Goal: Information Seeking & Learning: Learn about a topic

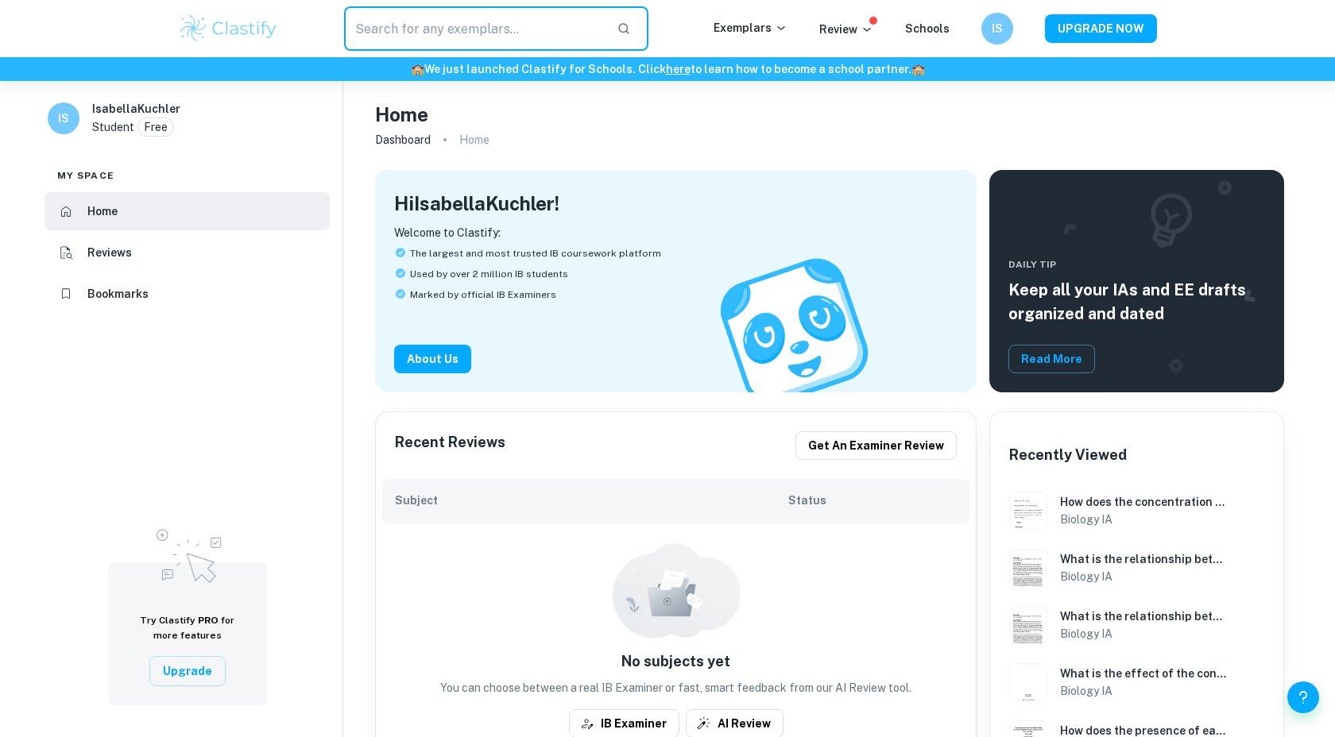
click at [458, 27] on input "text" at bounding box center [474, 28] width 260 height 44
type input "amazon aquisition of wholefoods"
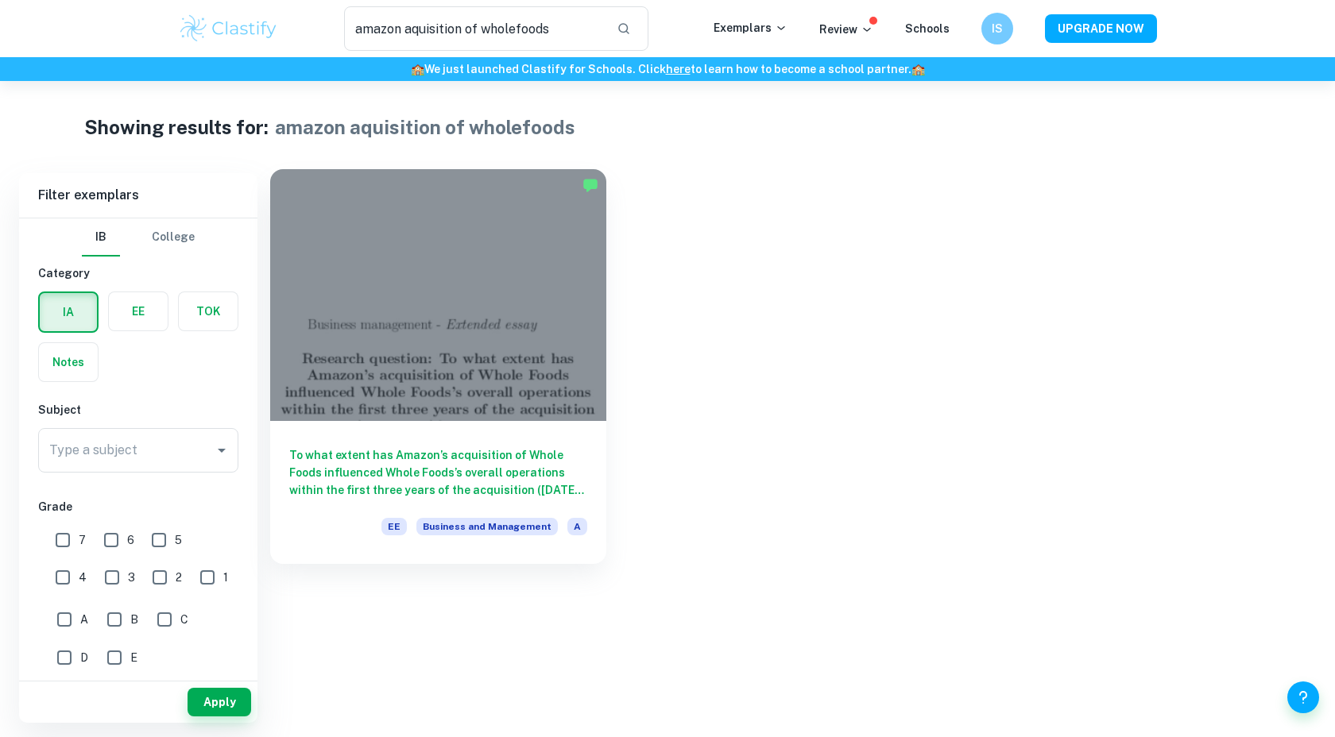
click at [418, 468] on h6 "To what extent has Amazon’s acquisition of Whole Foods influenced Whole Foods’s…" at bounding box center [438, 472] width 298 height 52
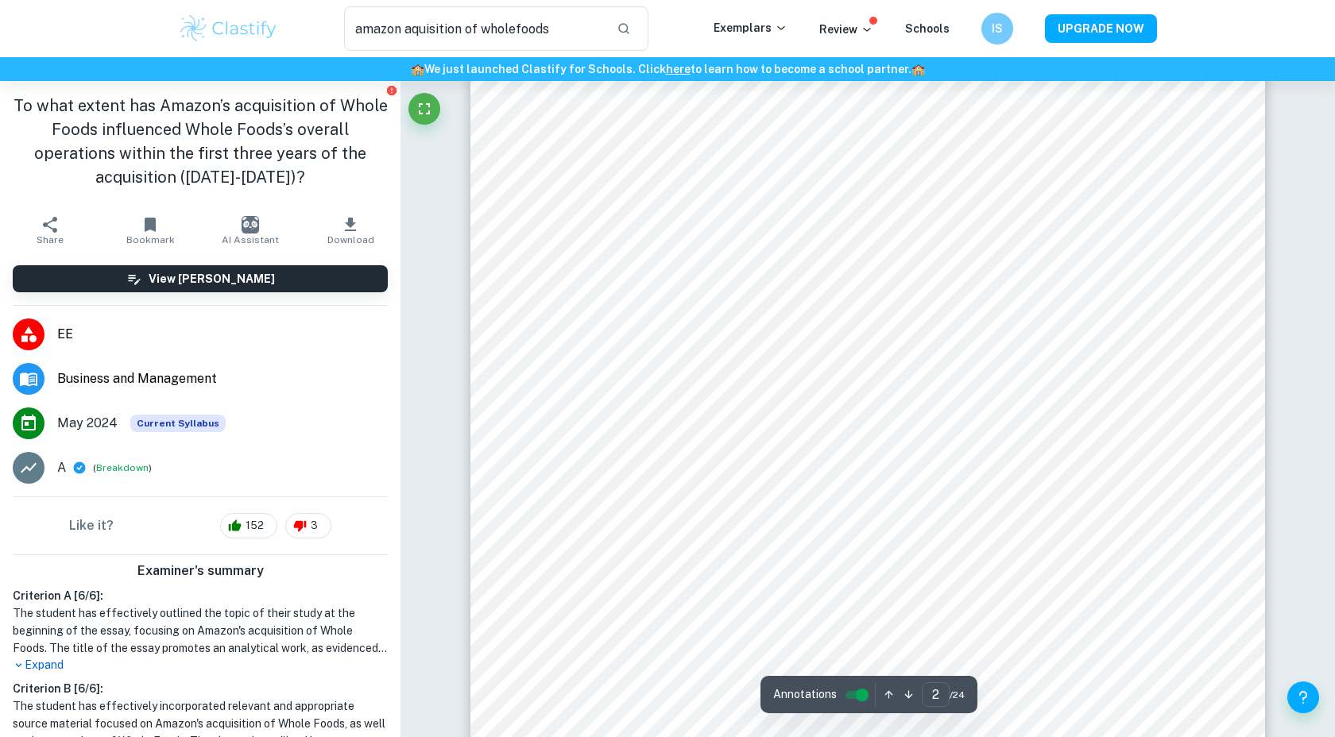
scroll to position [1428, 0]
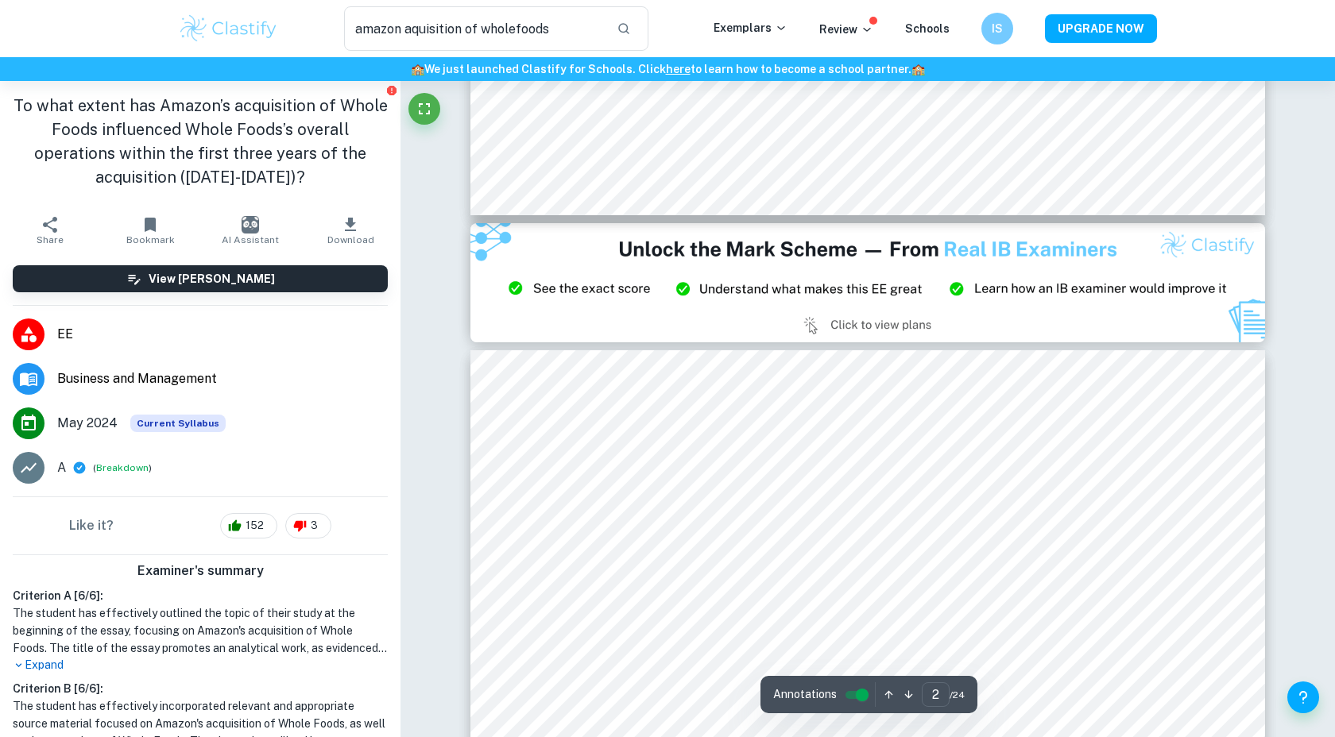
type input "3"
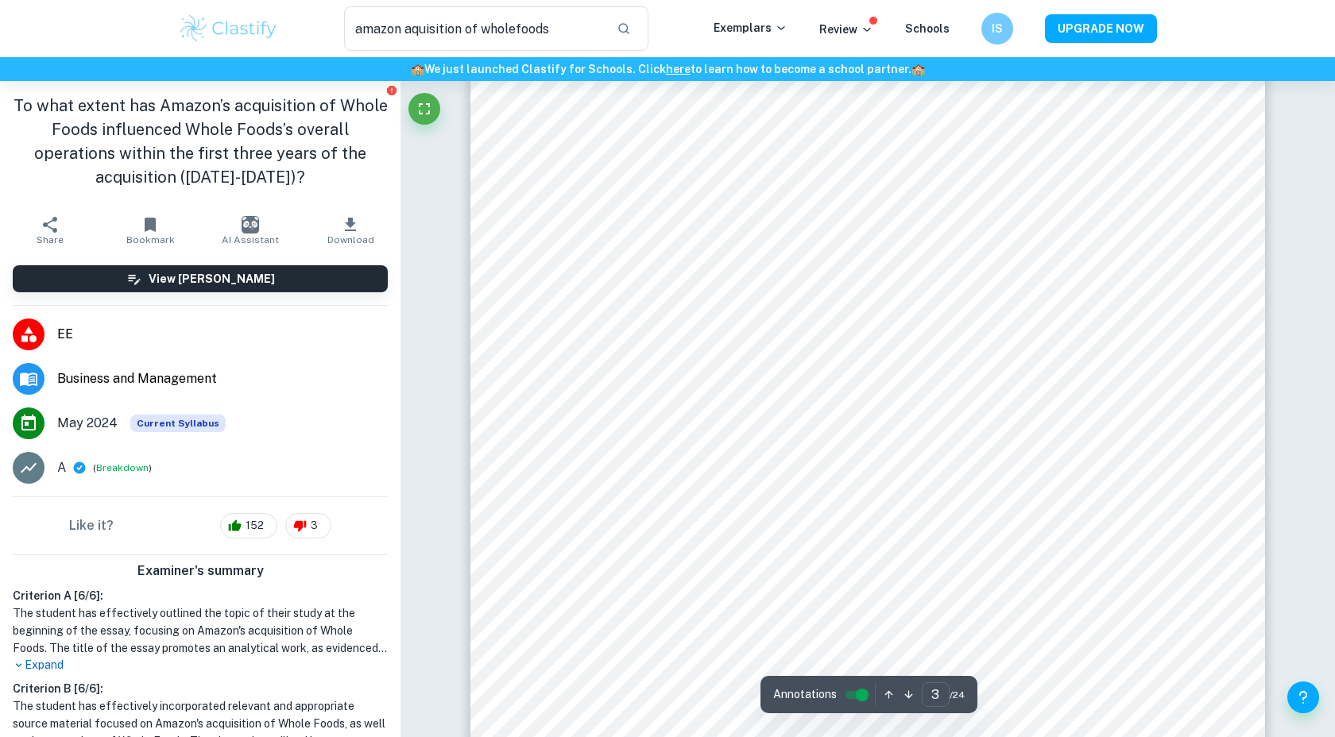
scroll to position [2456, 0]
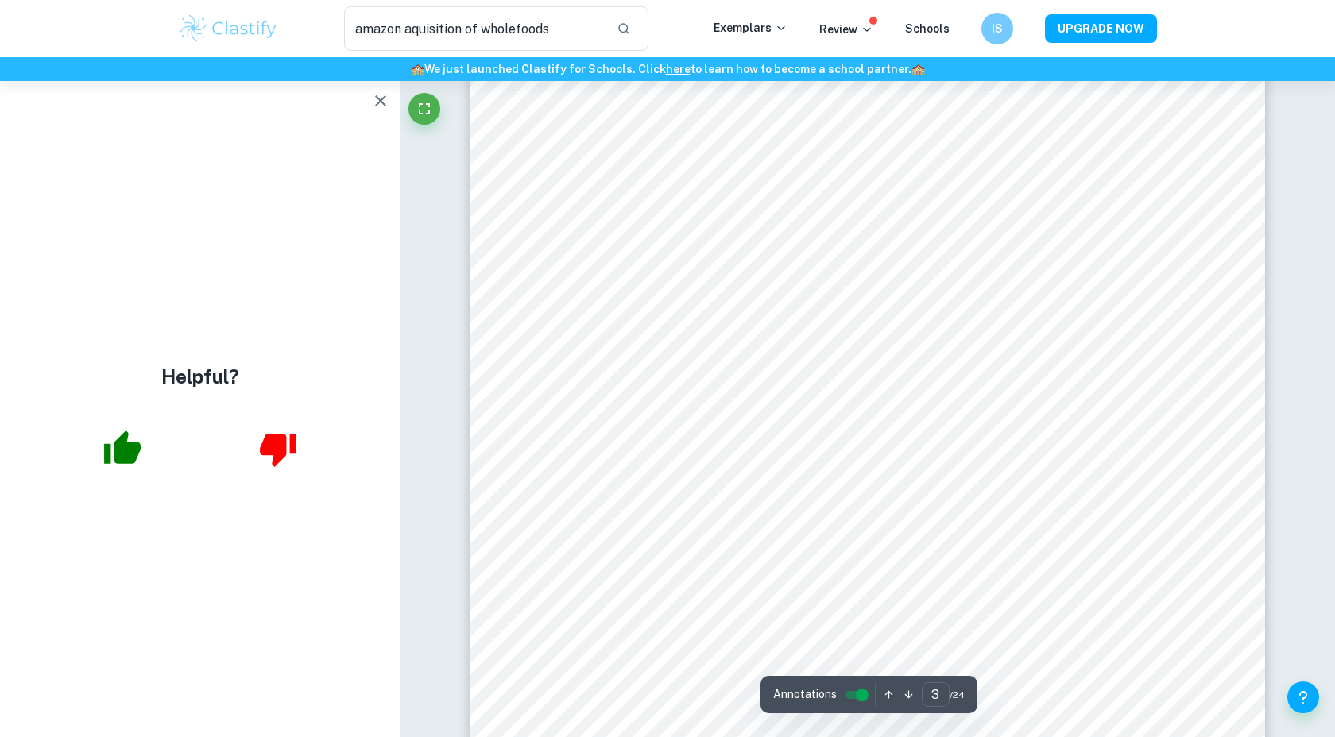
click at [369, 95] on button "button" at bounding box center [381, 101] width 32 height 32
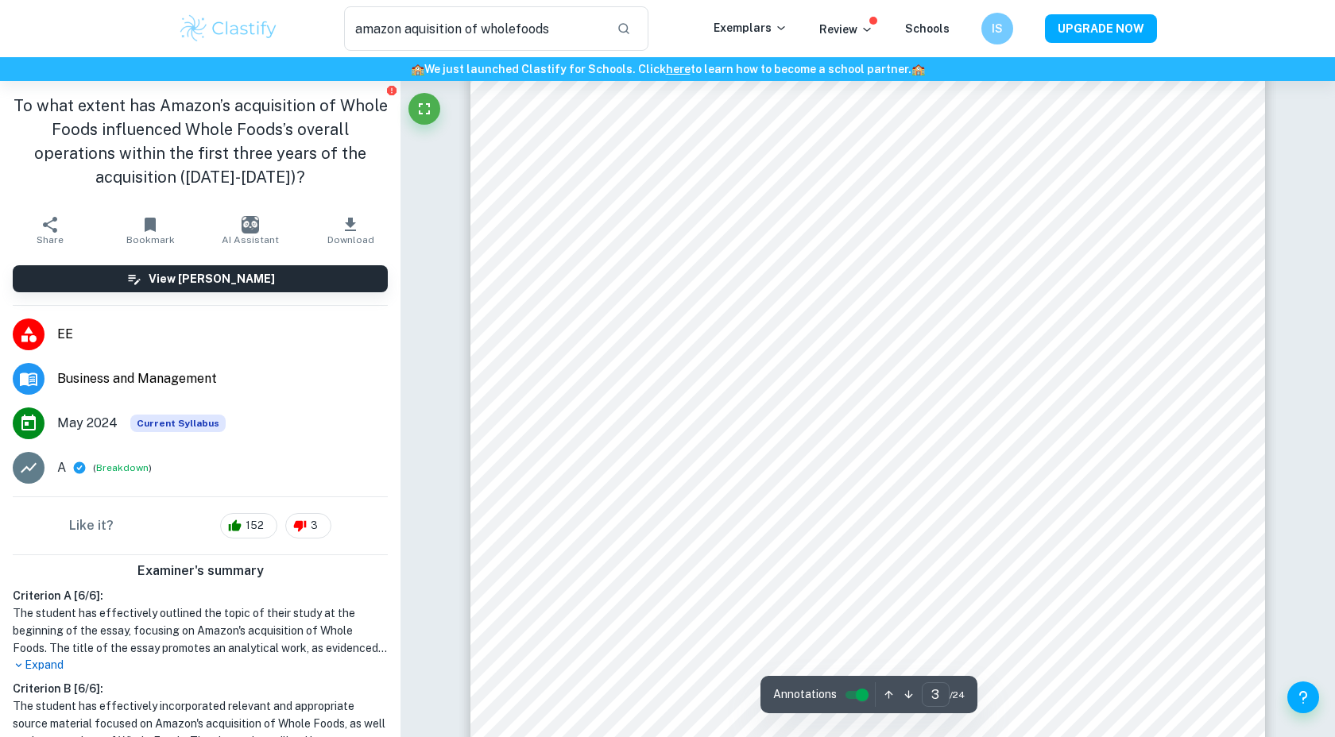
scroll to position [2632, 0]
